Goal: Information Seeking & Learning: Learn about a topic

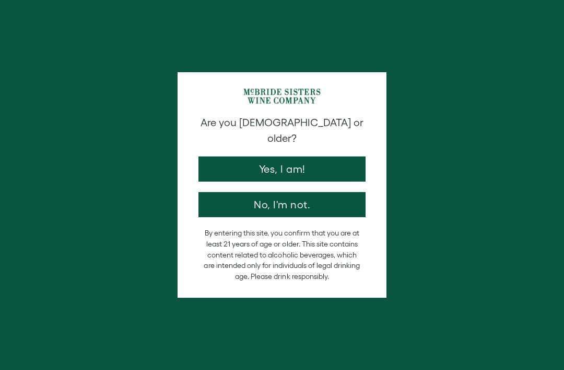
click at [346, 156] on button "Yes, I am!" at bounding box center [282, 168] width 167 height 25
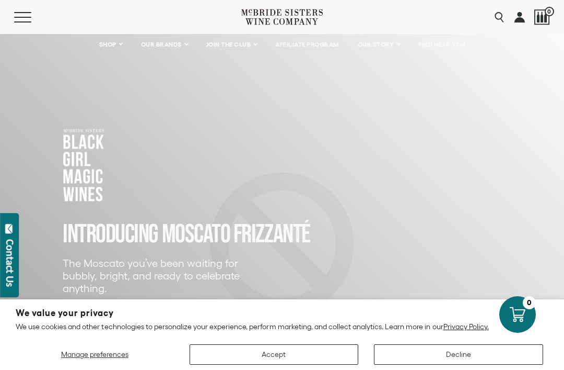
click at [385, 48] on span "OUR STORY" at bounding box center [376, 44] width 37 height 7
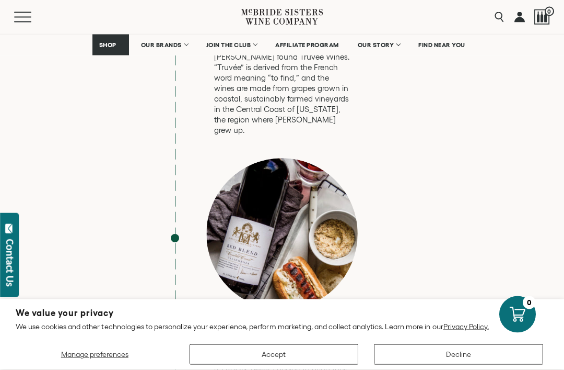
scroll to position [2181, 0]
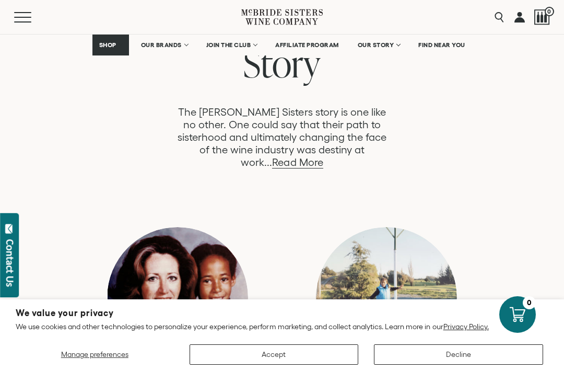
scroll to position [606, 0]
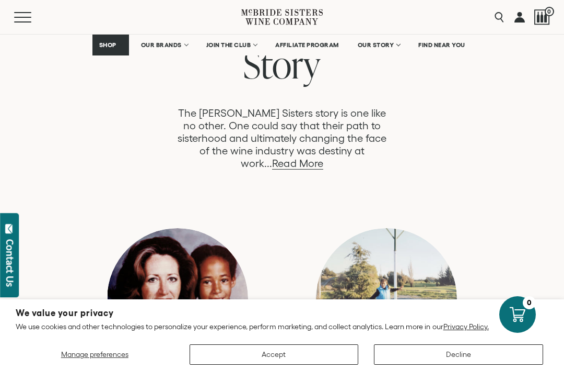
click at [323, 157] on link "Read More" at bounding box center [297, 163] width 51 height 12
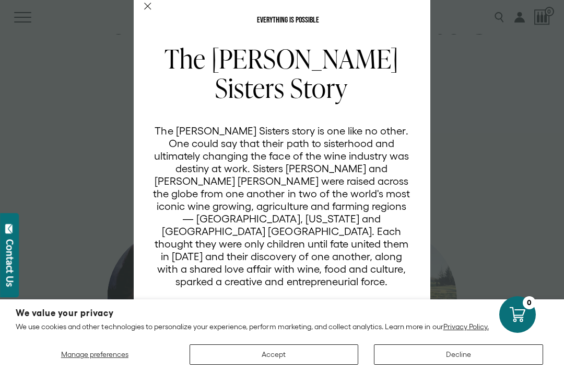
scroll to position [16, 0]
click at [151, 5] on icon "Close Modal" at bounding box center [147, 6] width 7 height 7
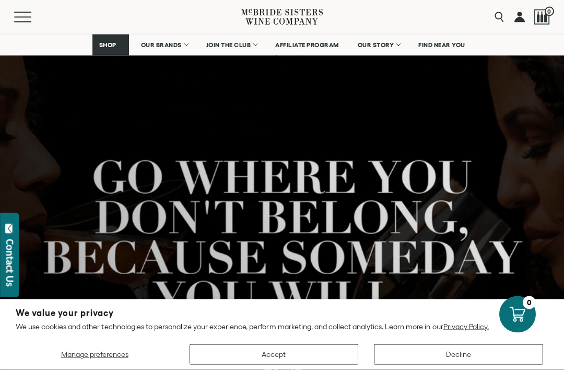
scroll to position [0, 0]
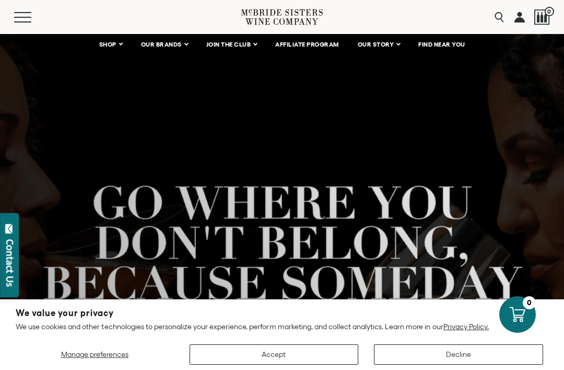
click at [157, 39] on link "OUR BRANDS" at bounding box center [164, 44] width 60 height 21
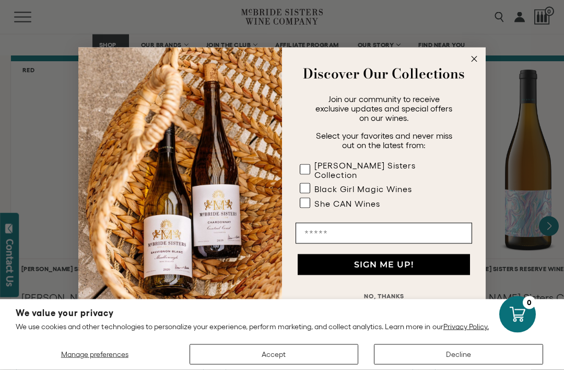
click at [480, 65] on icon "Close dialog" at bounding box center [474, 59] width 13 height 13
